Goal: Navigation & Orientation: Find specific page/section

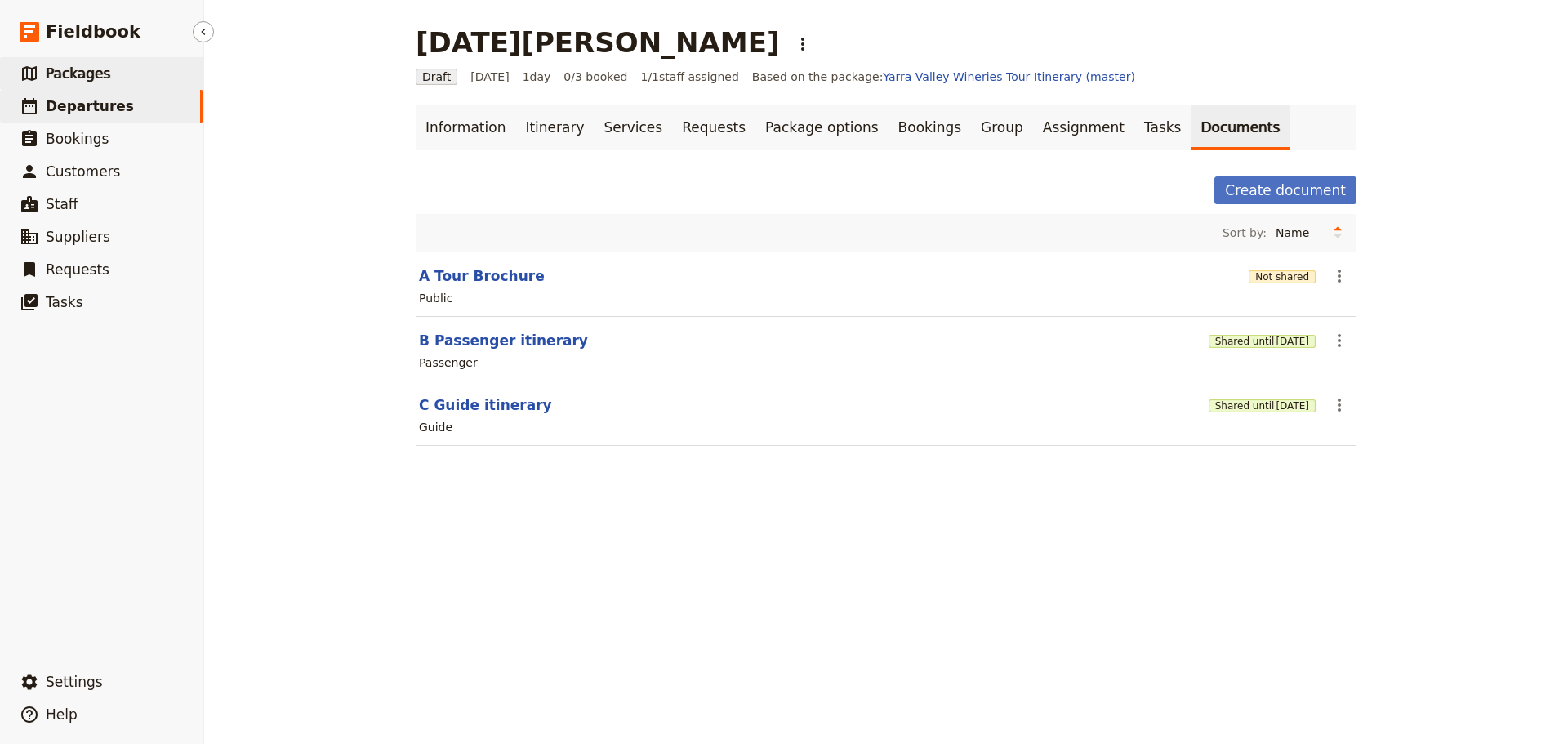
click at [98, 74] on span "Packages" at bounding box center [77, 73] width 65 height 16
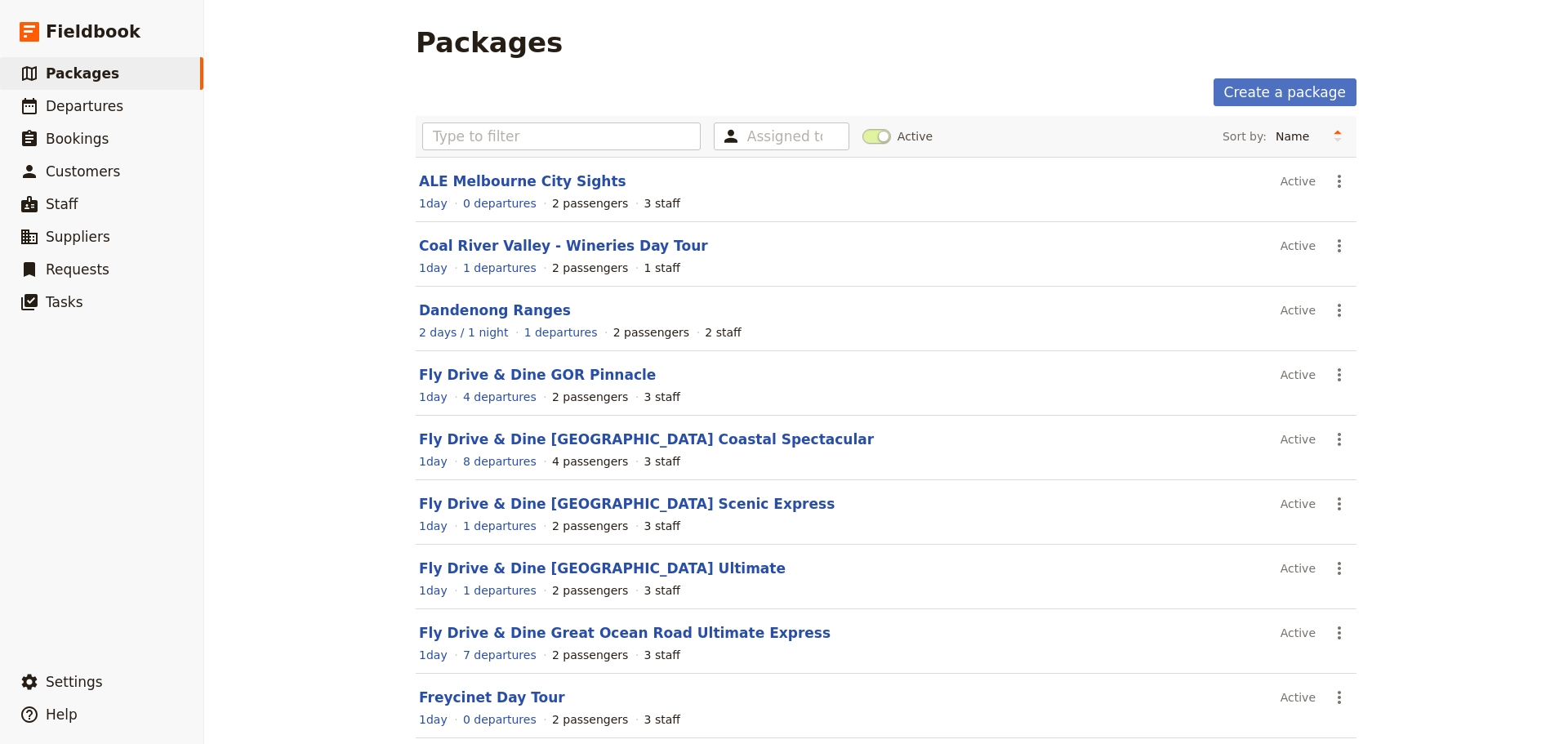
click at [619, 437] on link "Fly Drive & Dine [GEOGRAPHIC_DATA] Coastal Spectacular" at bounding box center [646, 438] width 454 height 16
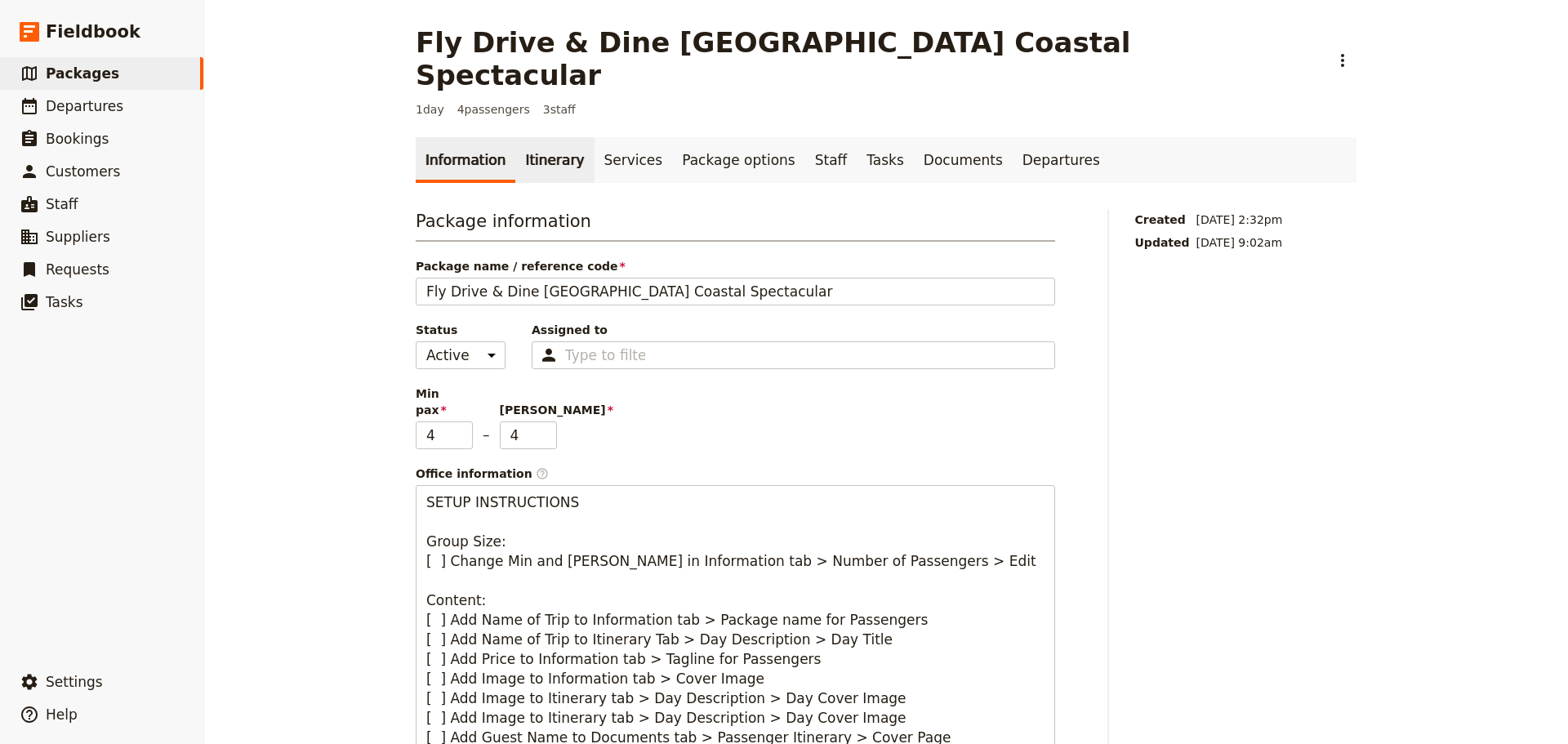
click at [565, 137] on link "Itinerary" at bounding box center [554, 160] width 78 height 45
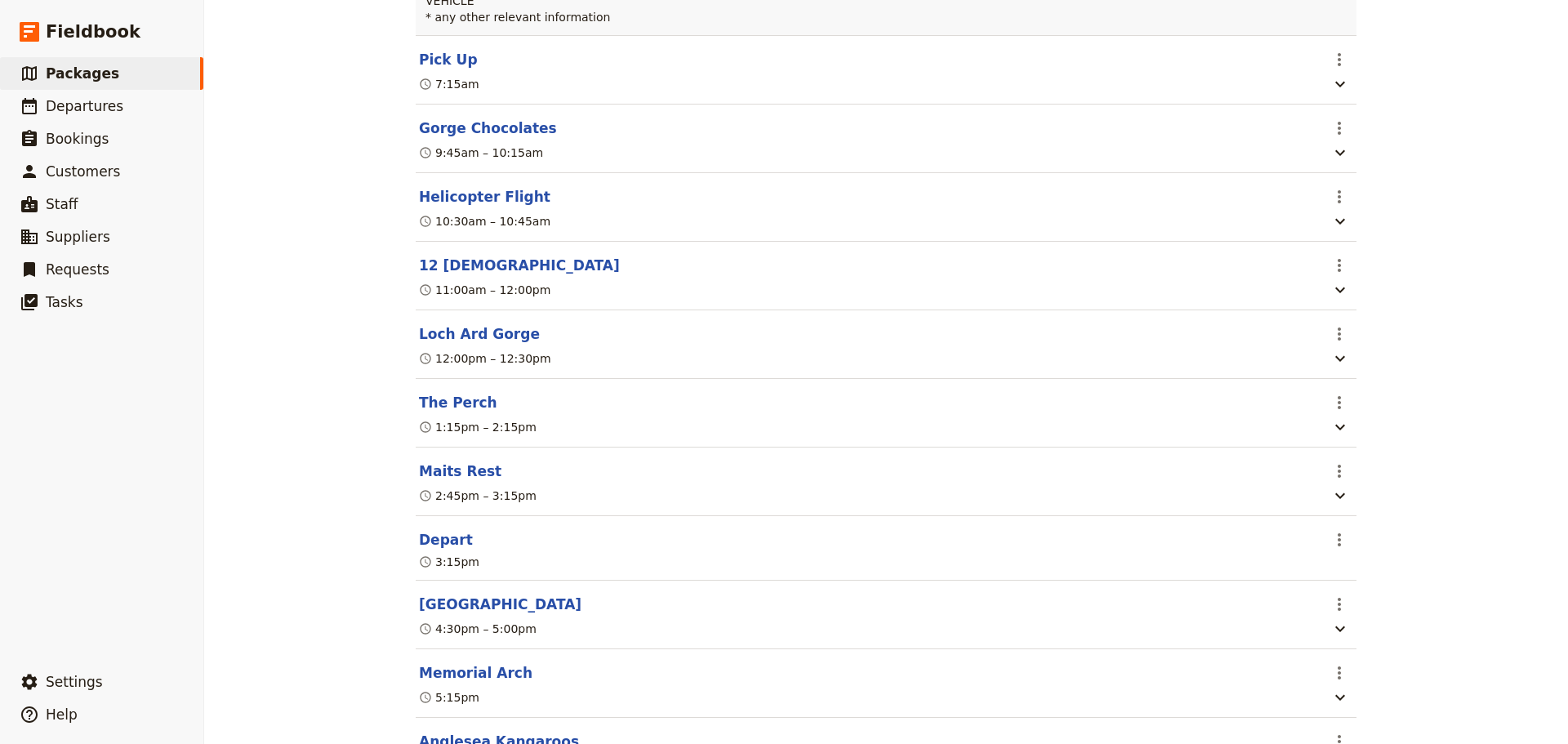
scroll to position [490, 0]
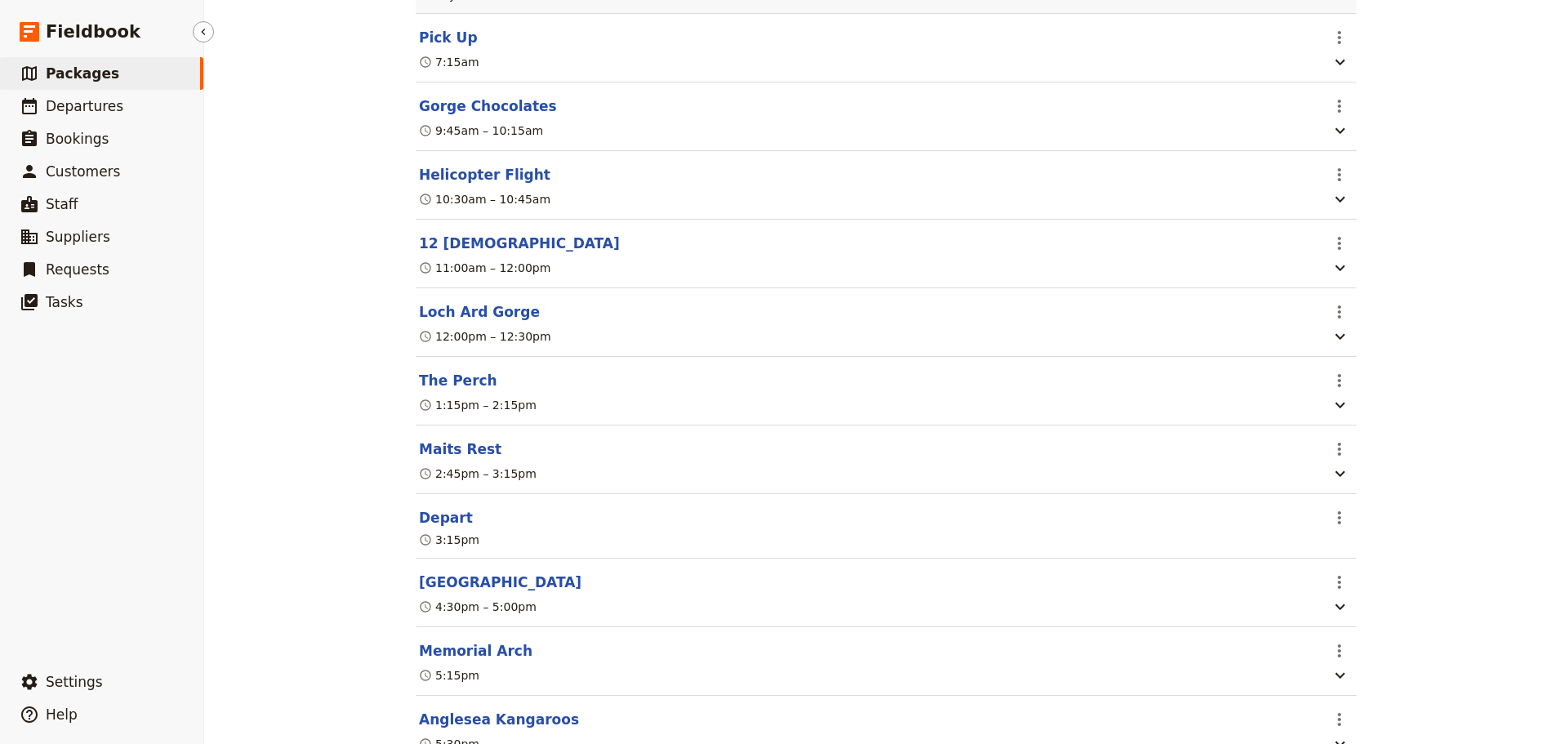
click at [96, 75] on span "Packages" at bounding box center [82, 73] width 73 height 16
